Goal: Check status

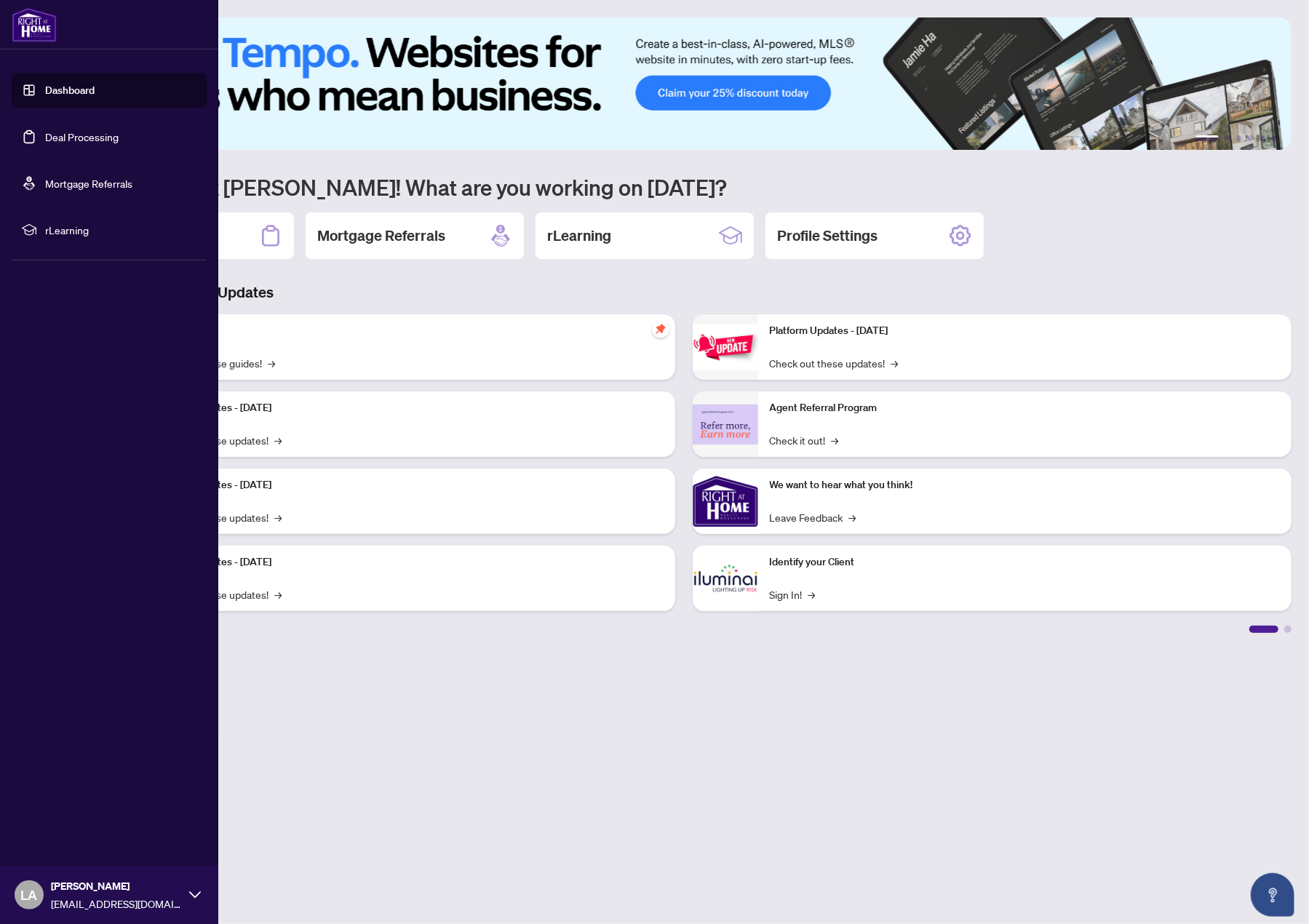
click at [66, 96] on link "Dashboard" at bounding box center [70, 91] width 50 height 13
click at [74, 92] on link "Dashboard" at bounding box center [70, 91] width 50 height 13
click at [56, 90] on link "Dashboard" at bounding box center [70, 91] width 50 height 13
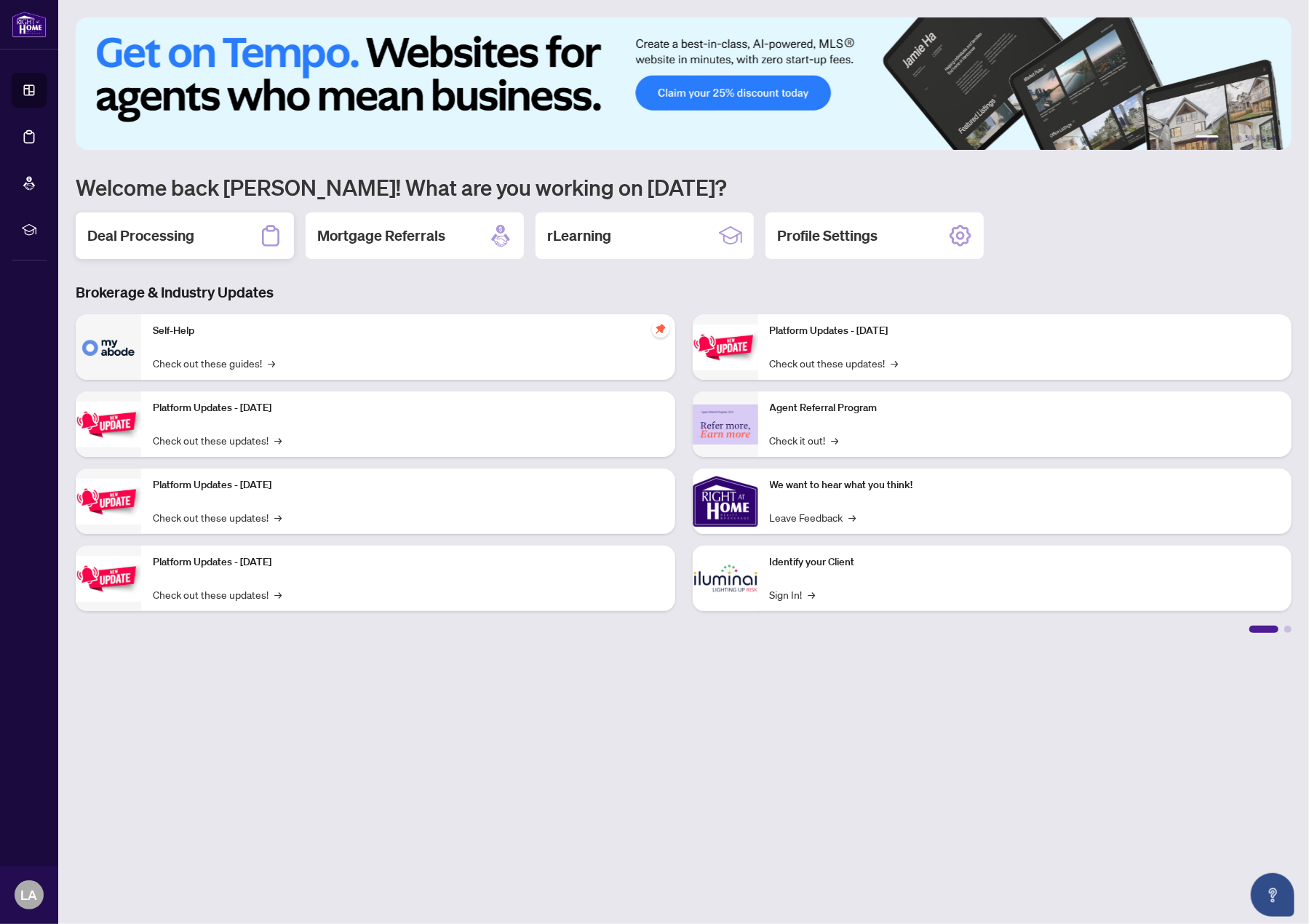
click at [156, 239] on h2 "Deal Processing" at bounding box center [140, 235] width 107 height 21
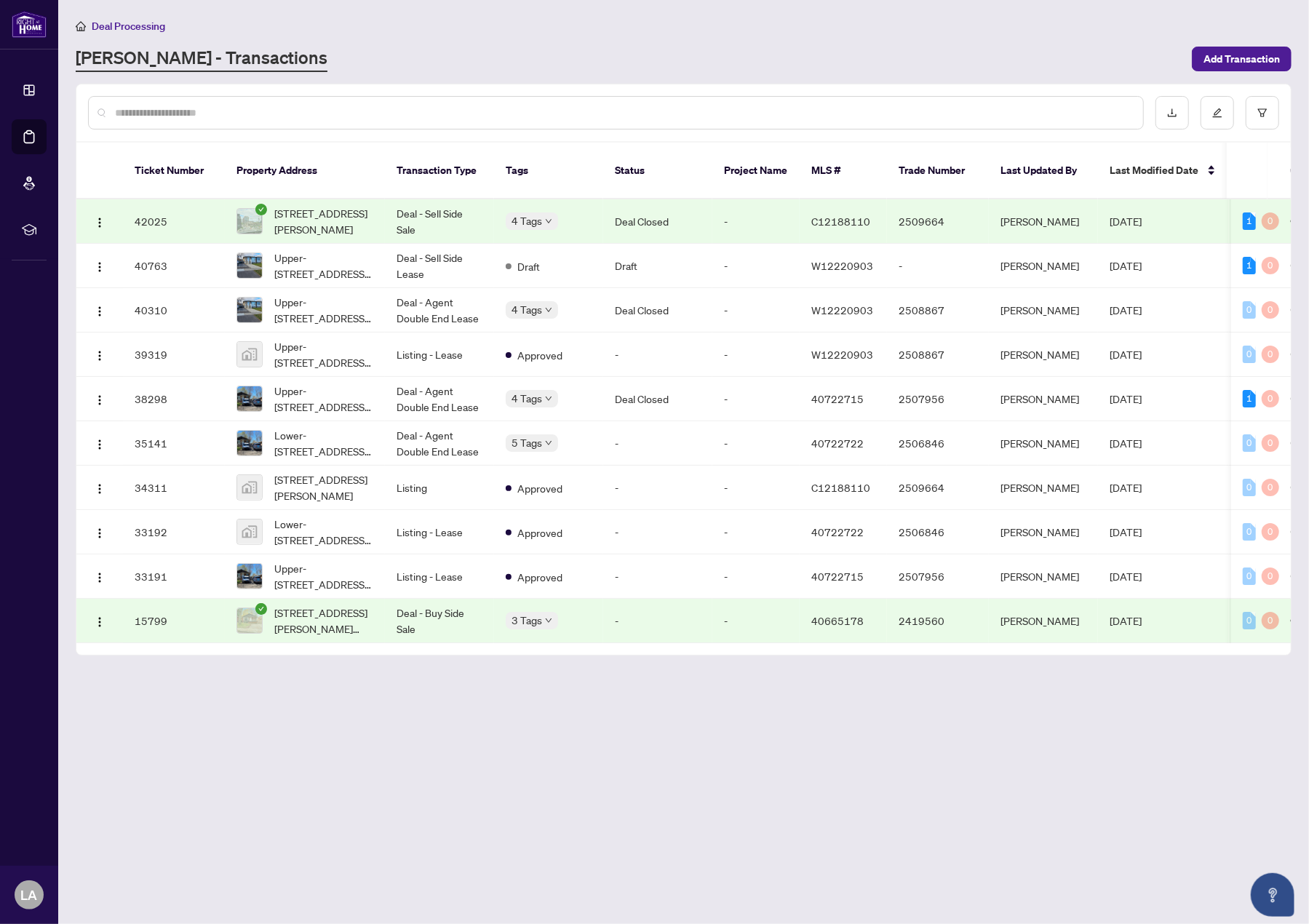
click at [558, 612] on div "3 Tags" at bounding box center [548, 620] width 86 height 17
click at [505, 612] on span "Approved" at bounding box center [505, 612] width 0 height 0
click at [548, 420] on div "Approved Submitted for Review BV Cheque(s) Issued Closed Final Trade" at bounding box center [578, 479] width 145 height 130
click at [547, 381] on div "Approved" at bounding box center [549, 388] width 68 height 16
click at [716, 338] on td "-" at bounding box center [755, 354] width 87 height 44
